Goal: Task Accomplishment & Management: Use online tool/utility

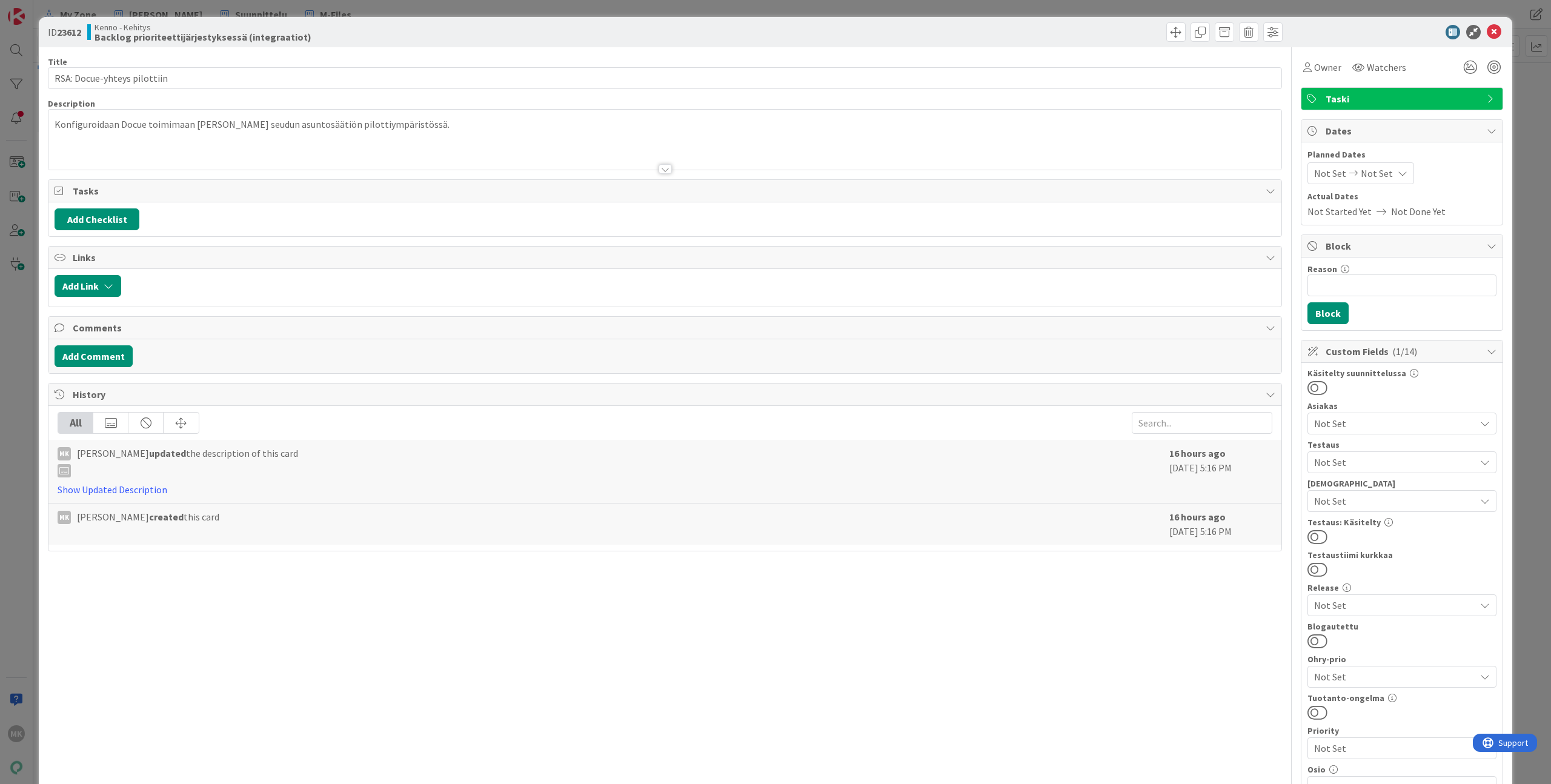
drag, startPoint x: 152, startPoint y: 18, endPoint x: 146, endPoint y: 20, distance: 6.3
click at [152, 18] on div "ID 23612 Kenno - Kehitys Backlog prioriteettijärjestyksessä (integraatiot)" at bounding box center [775, 32] width 1473 height 30
click at [127, 9] on div "ID 23612 Kenno - Kehitys Backlog prioriteettijärjestyksessä (integraatiot) Titl…" at bounding box center [776, 392] width 1551 height 784
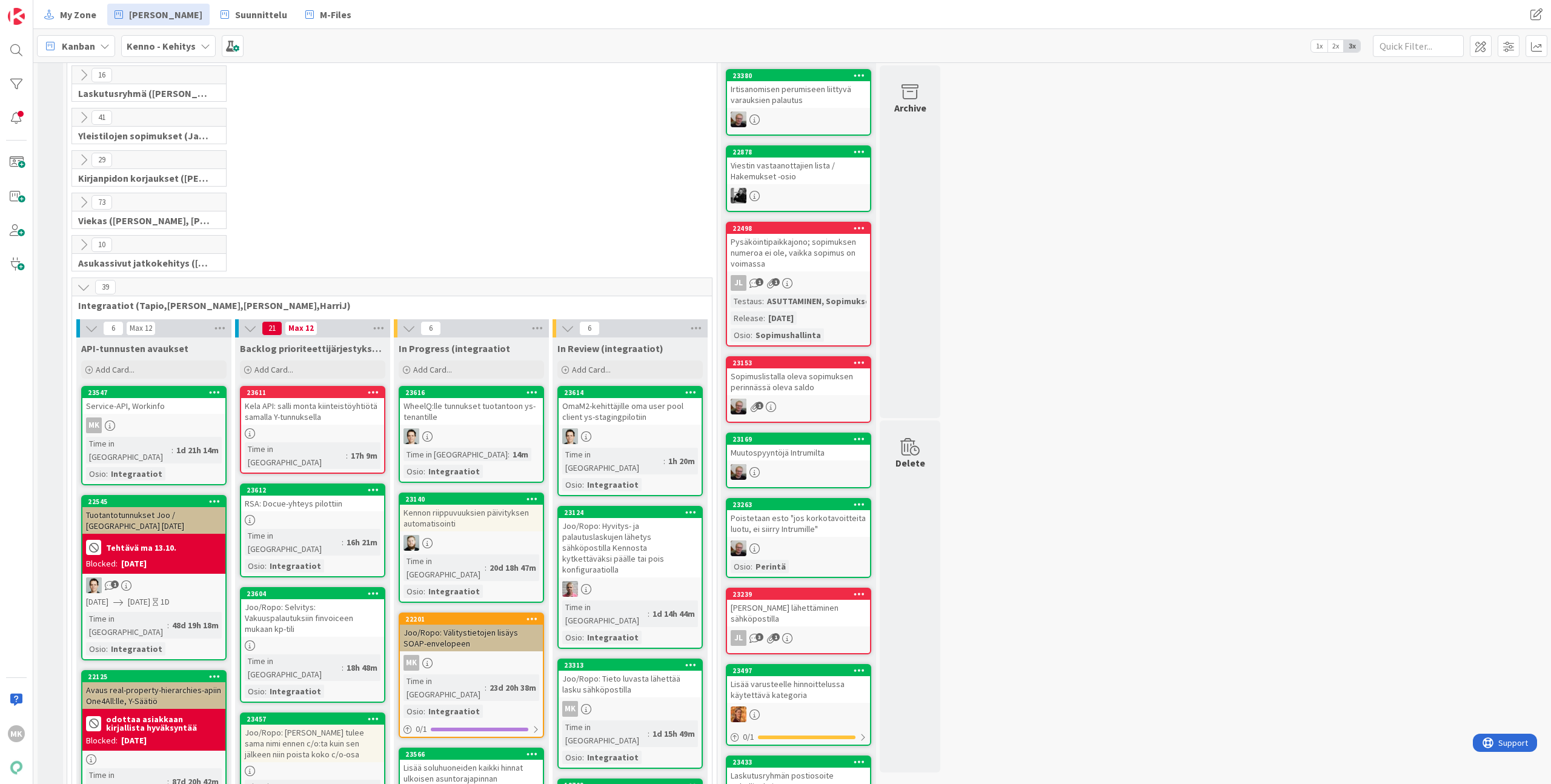
scroll to position [252, 0]
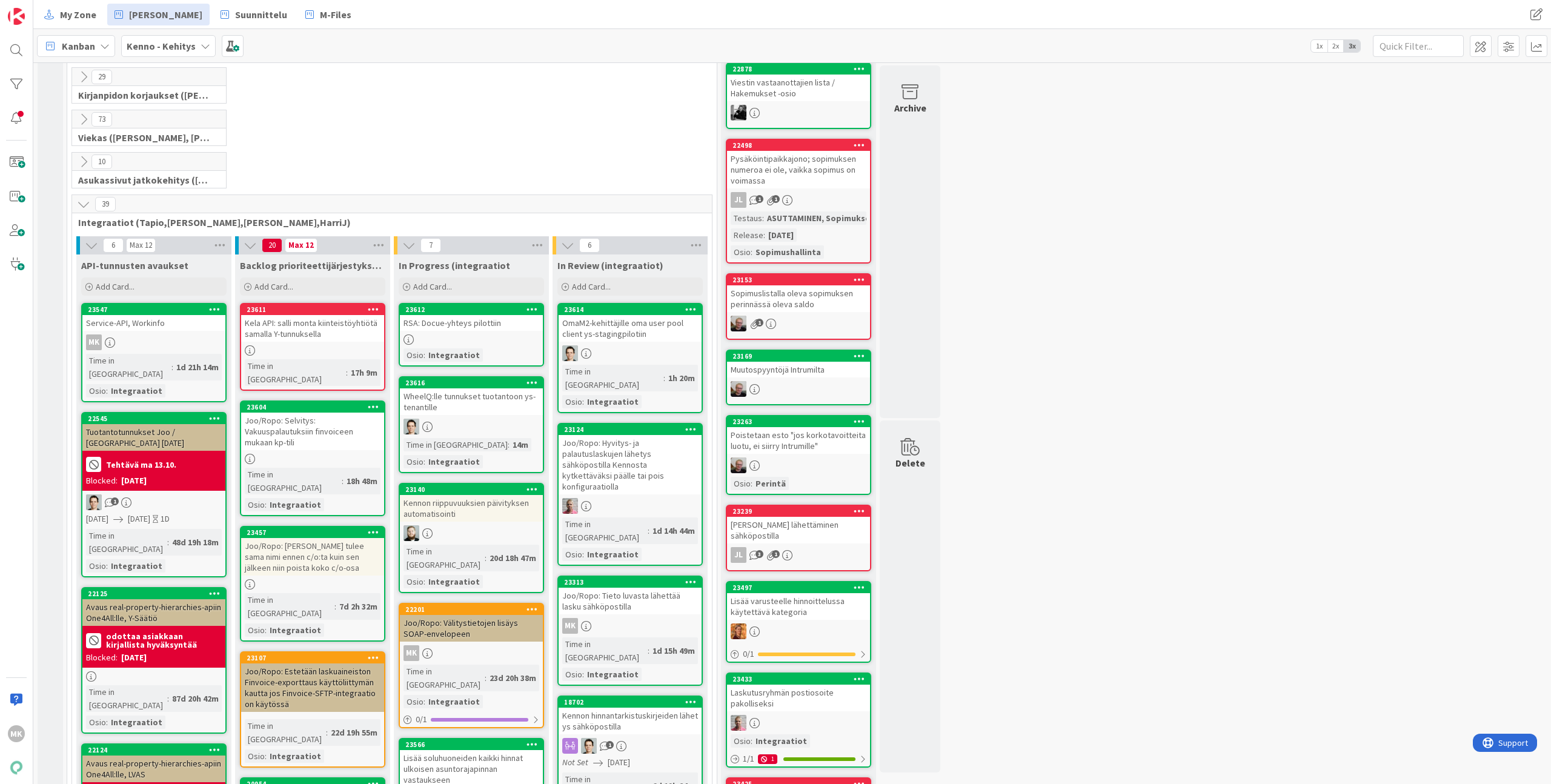
click at [512, 327] on div "RSA: Docue-yhteys pilottiin" at bounding box center [471, 323] width 143 height 16
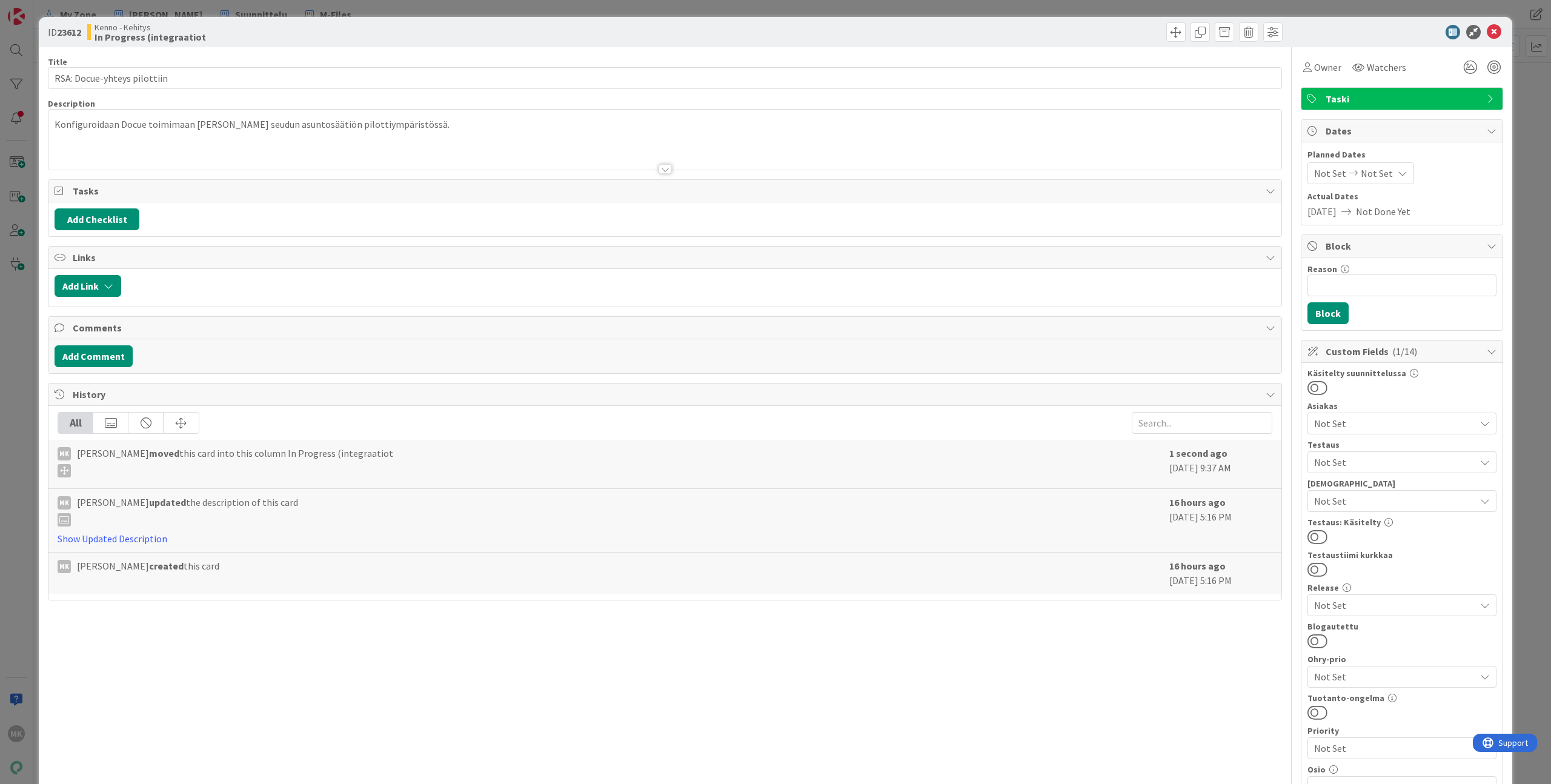
click at [1334, 66] on div "Owner Watchers" at bounding box center [1355, 67] width 109 height 22
click at [1329, 65] on span "Owner" at bounding box center [1328, 67] width 28 height 14
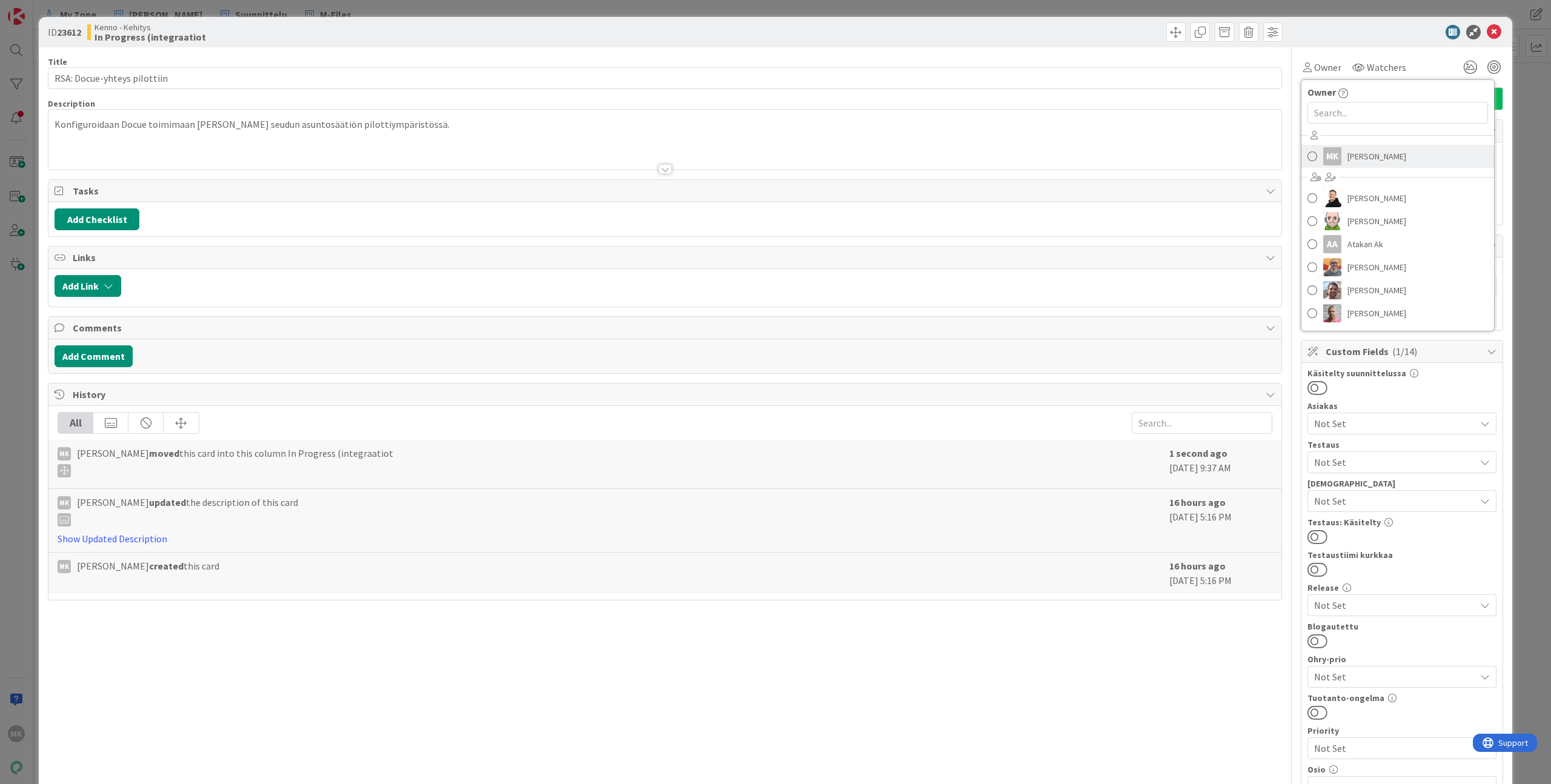
click at [1347, 163] on span "[PERSON_NAME]" at bounding box center [1376, 156] width 59 height 18
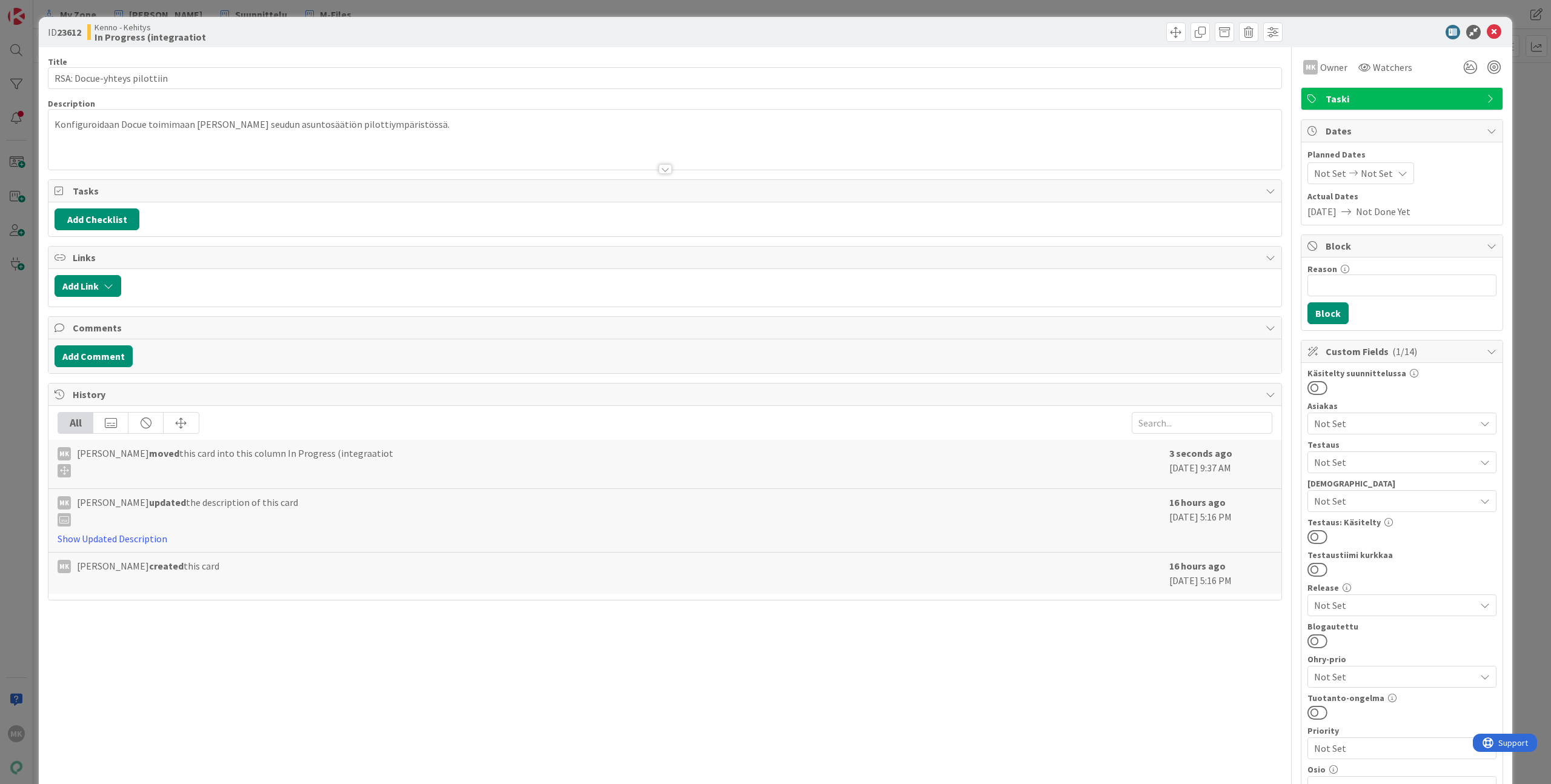
click at [476, 46] on div "ID 23612 Kenno - Kehitys In Progress (integraatiot" at bounding box center [775, 32] width 1473 height 30
click at [469, 7] on div "ID 23612 Kenno - Kehitys In Progress (integraatiot Title 27 / 128 RSA: Docue-yh…" at bounding box center [776, 392] width 1551 height 784
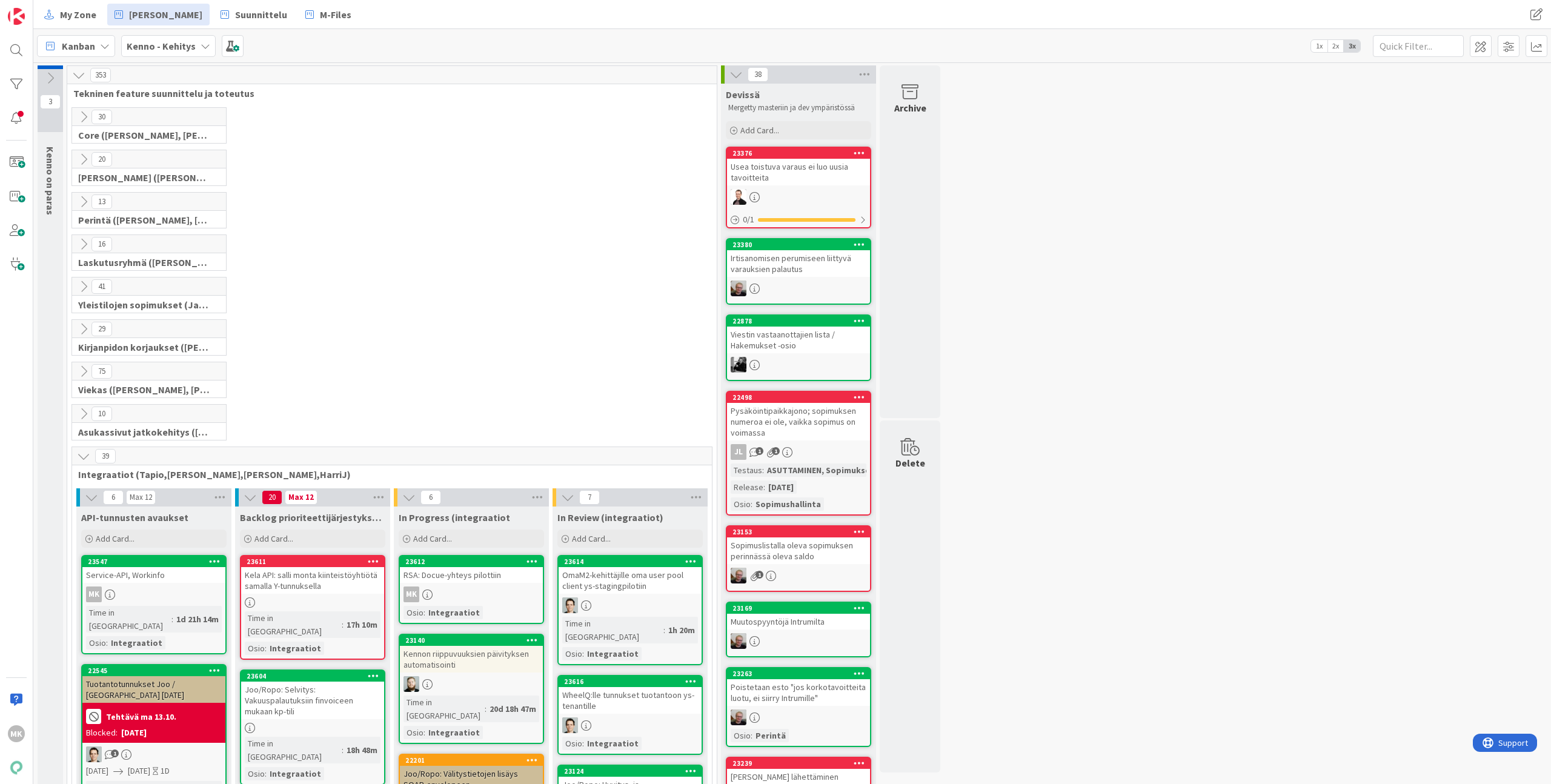
scroll to position [252, 0]
